Goal: Transaction & Acquisition: Purchase product/service

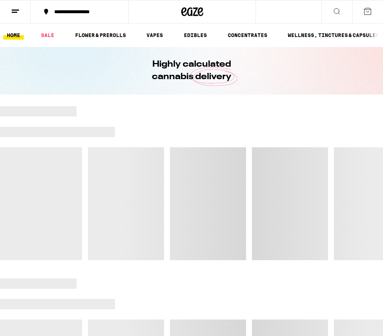
click at [20, 6] on button at bounding box center [15, 11] width 31 height 23
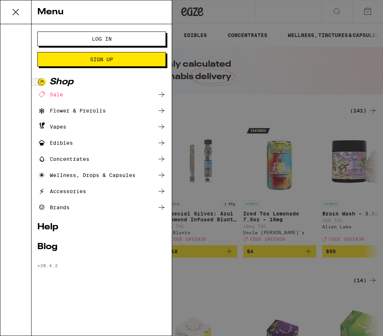
click at [21, 10] on icon at bounding box center [15, 12] width 15 height 15
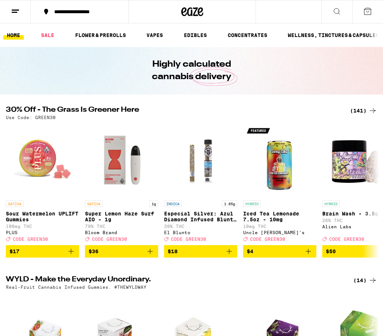
click at [341, 10] on icon at bounding box center [336, 11] width 9 height 9
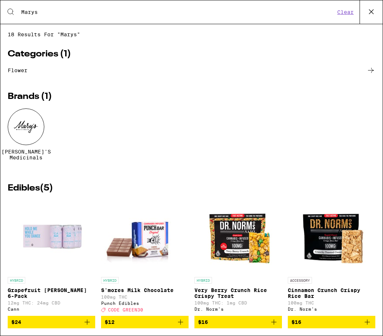
type input "Marys"
click at [34, 130] on div at bounding box center [26, 126] width 37 height 37
